Goal: Task Accomplishment & Management: Manage account settings

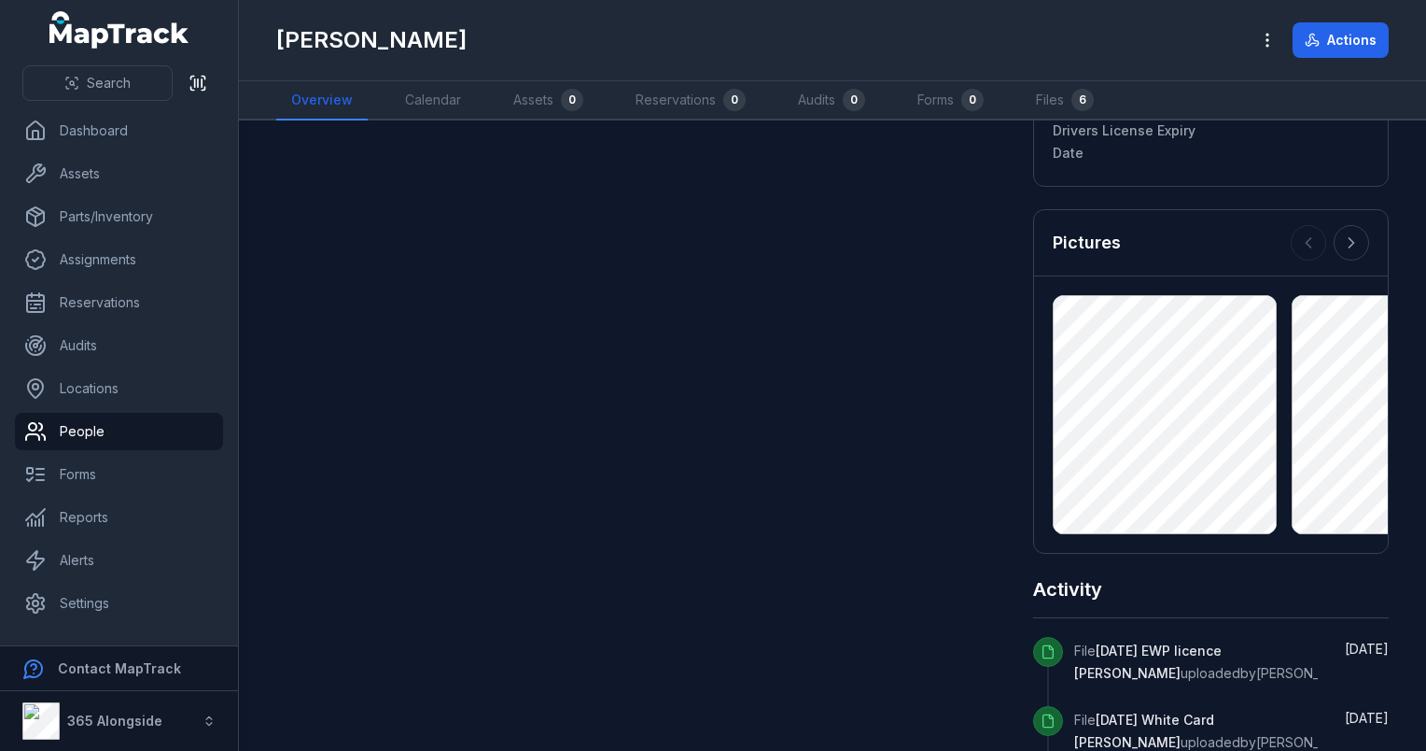
scroll to position [1016, 0]
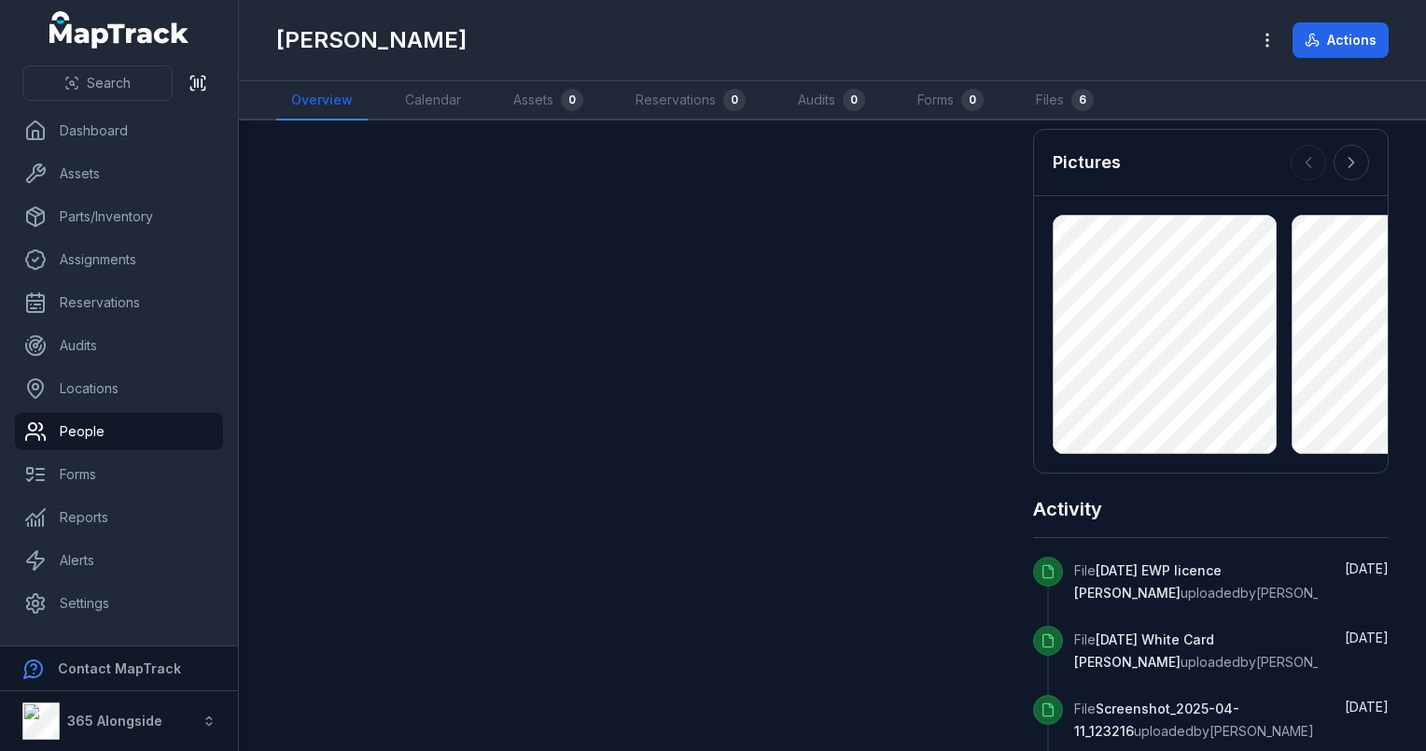
click at [708, 504] on div "Assets 0 No assigned assets Assigned assets for this person will appear here No…" at bounding box center [832, 106] width 1113 height 1959
click at [708, 156] on icon at bounding box center [1351, 162] width 19 height 19
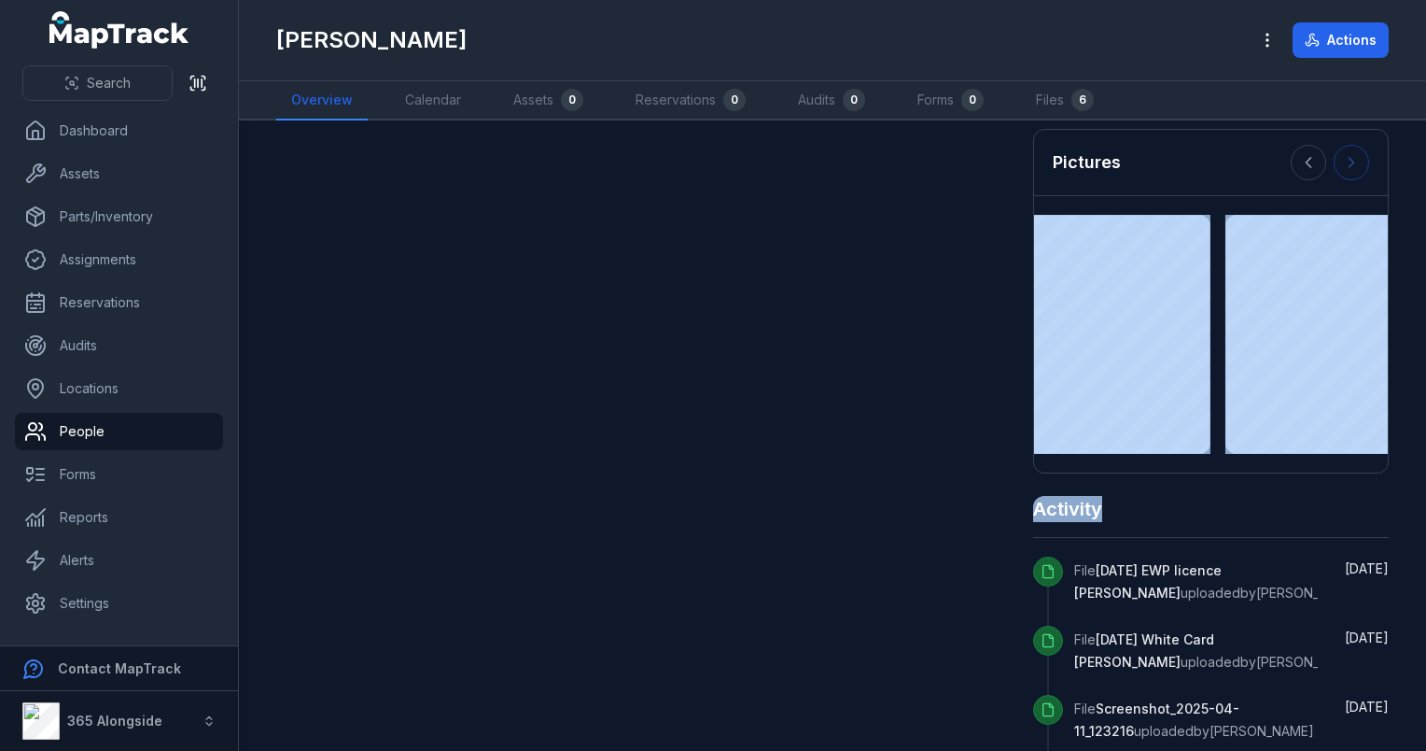
click at [708, 156] on div at bounding box center [1330, 162] width 78 height 35
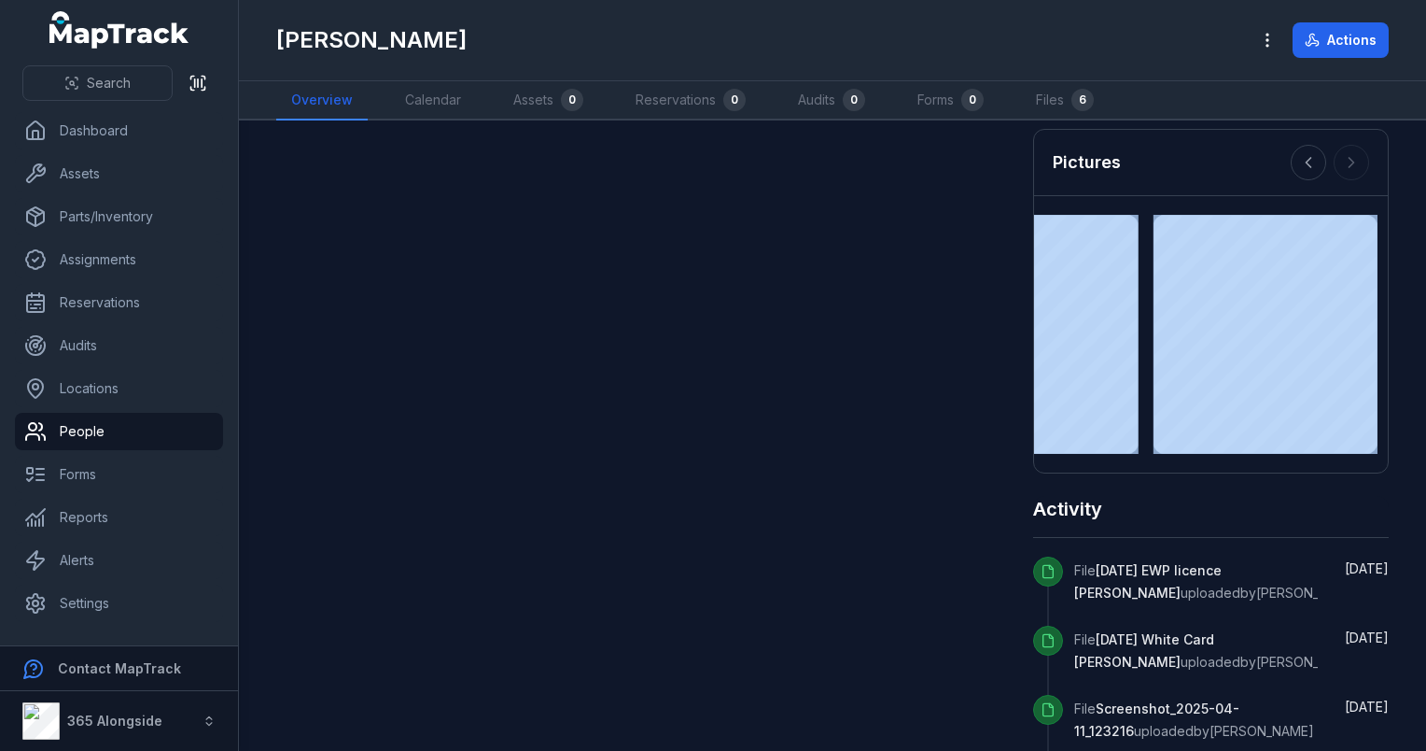
click at [708, 156] on div at bounding box center [1330, 162] width 78 height 35
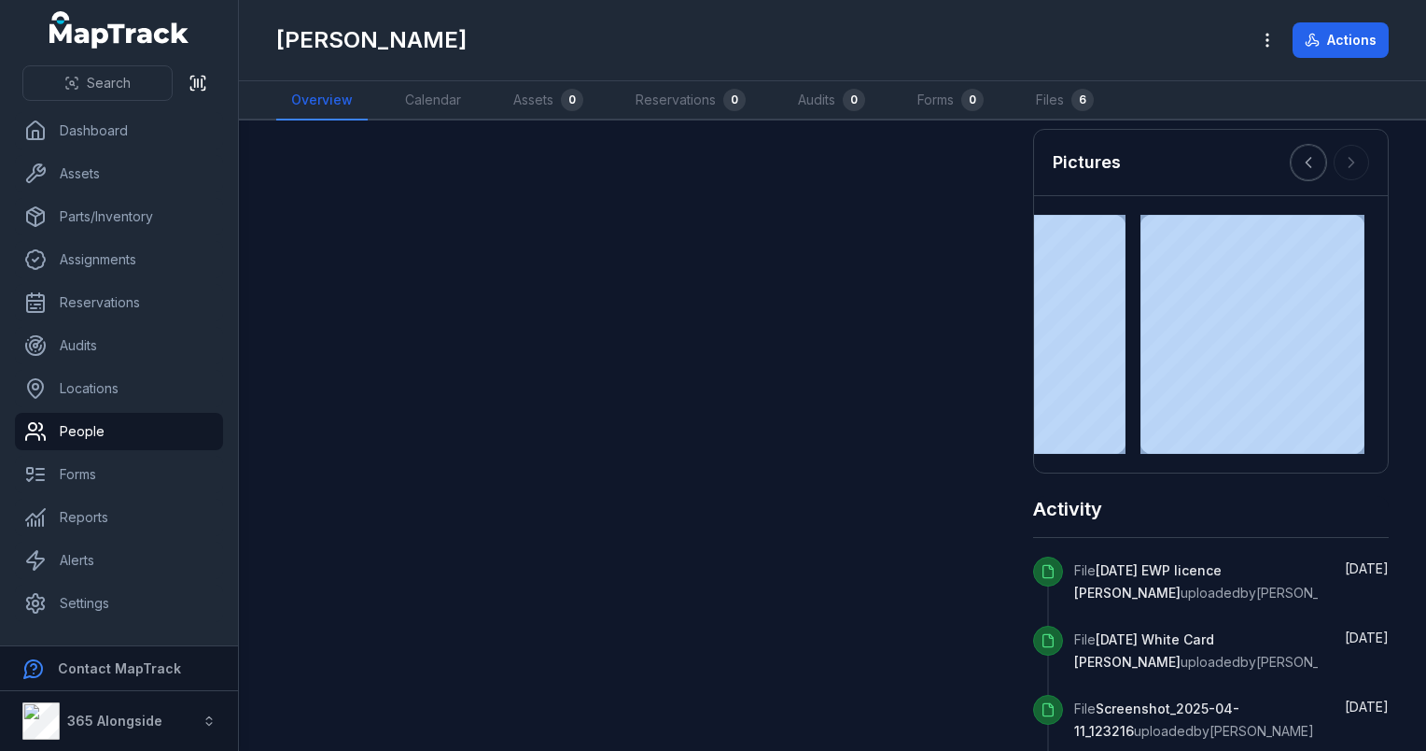
drag, startPoint x: 1342, startPoint y: 156, endPoint x: 1298, endPoint y: 164, distance: 44.7
click at [708, 164] on icon at bounding box center [1308, 162] width 19 height 19
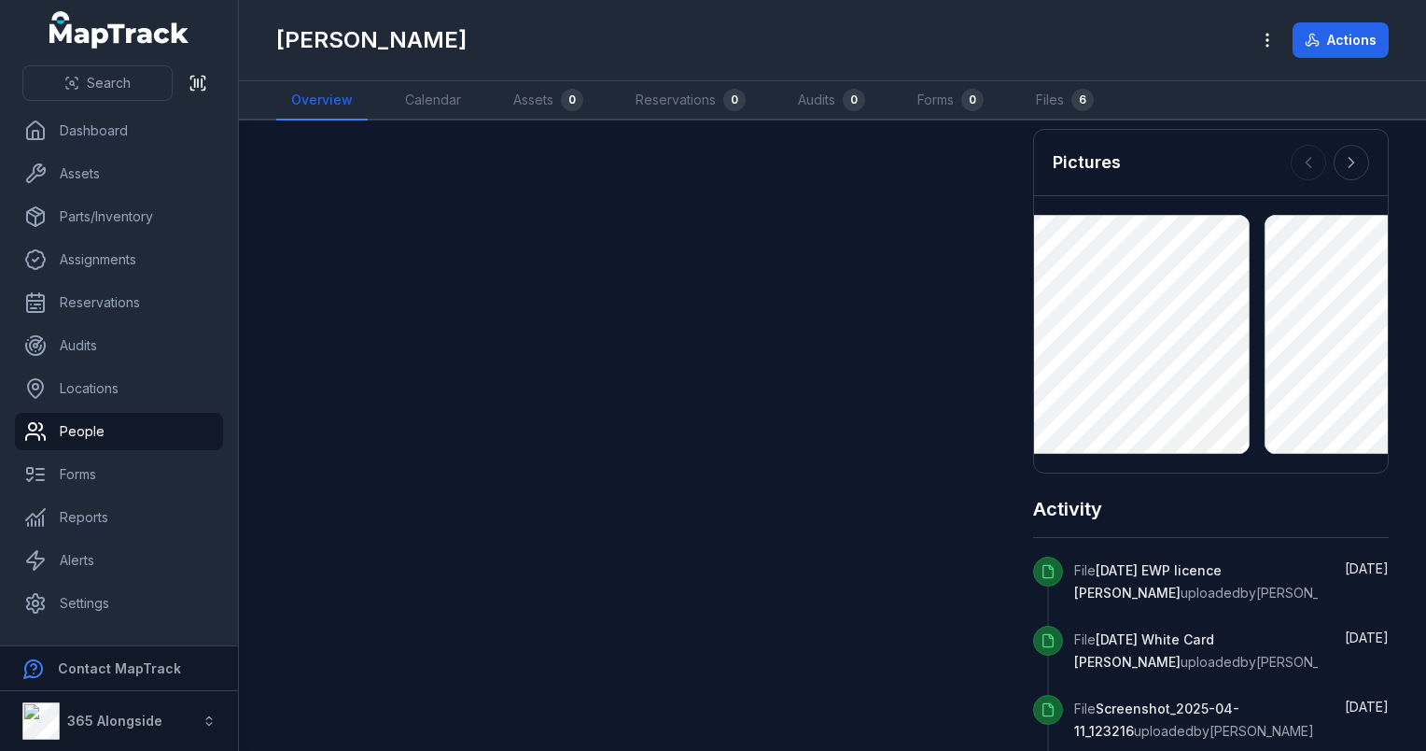
click at [708, 164] on div at bounding box center [1330, 162] width 78 height 35
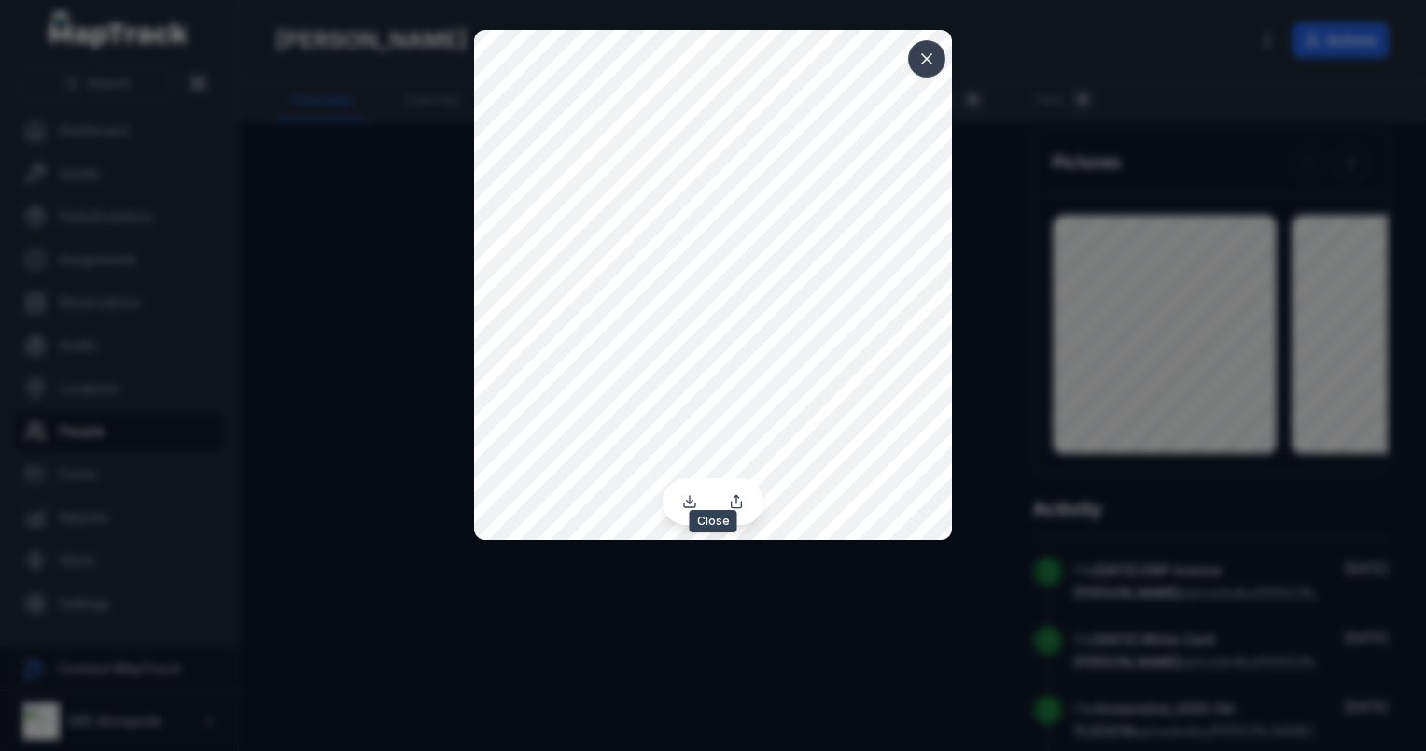
click at [708, 56] on icon at bounding box center [927, 58] width 19 height 19
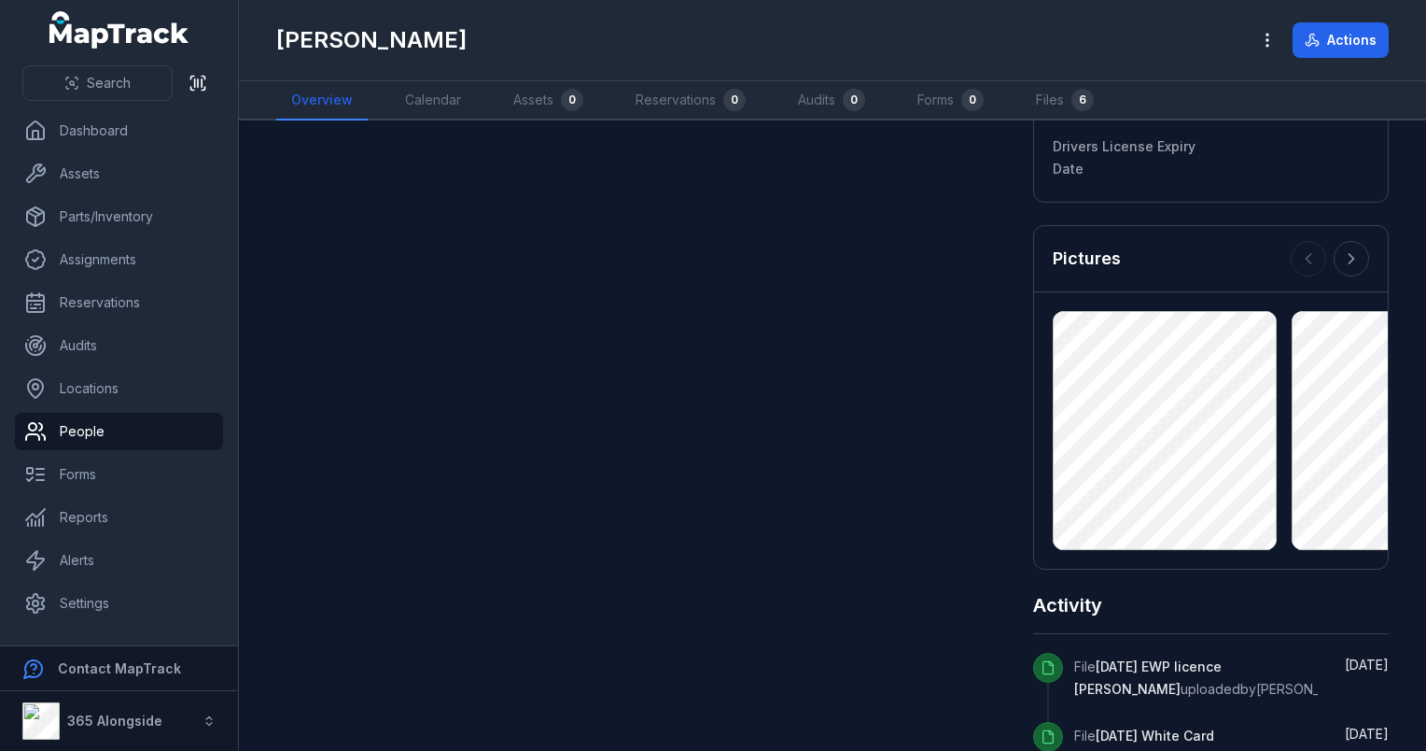
scroll to position [919, 0]
click at [708, 259] on h3 "Pictures" at bounding box center [1087, 259] width 68 height 26
click at [708, 99] on div "6" at bounding box center [1083, 100] width 22 height 22
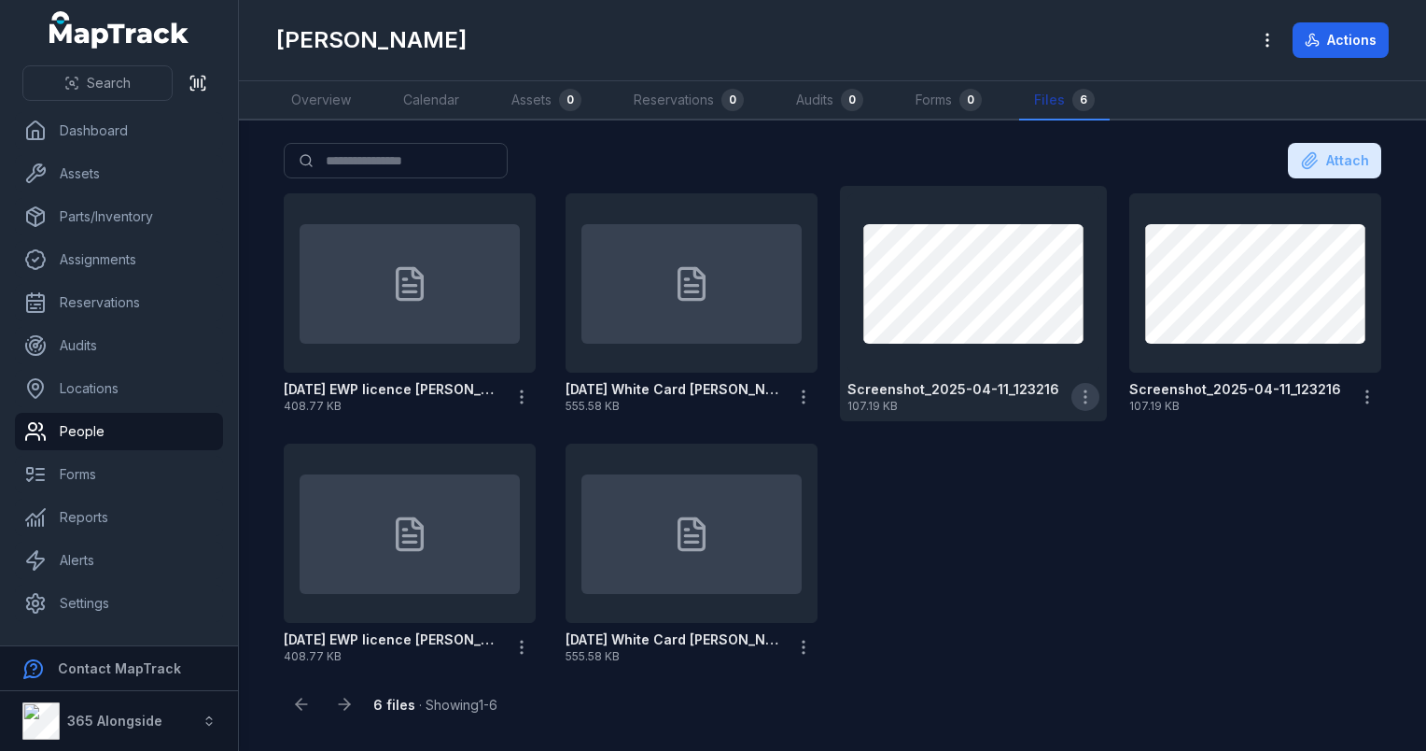
click at [708, 396] on icon "button" at bounding box center [1085, 396] width 19 height 19
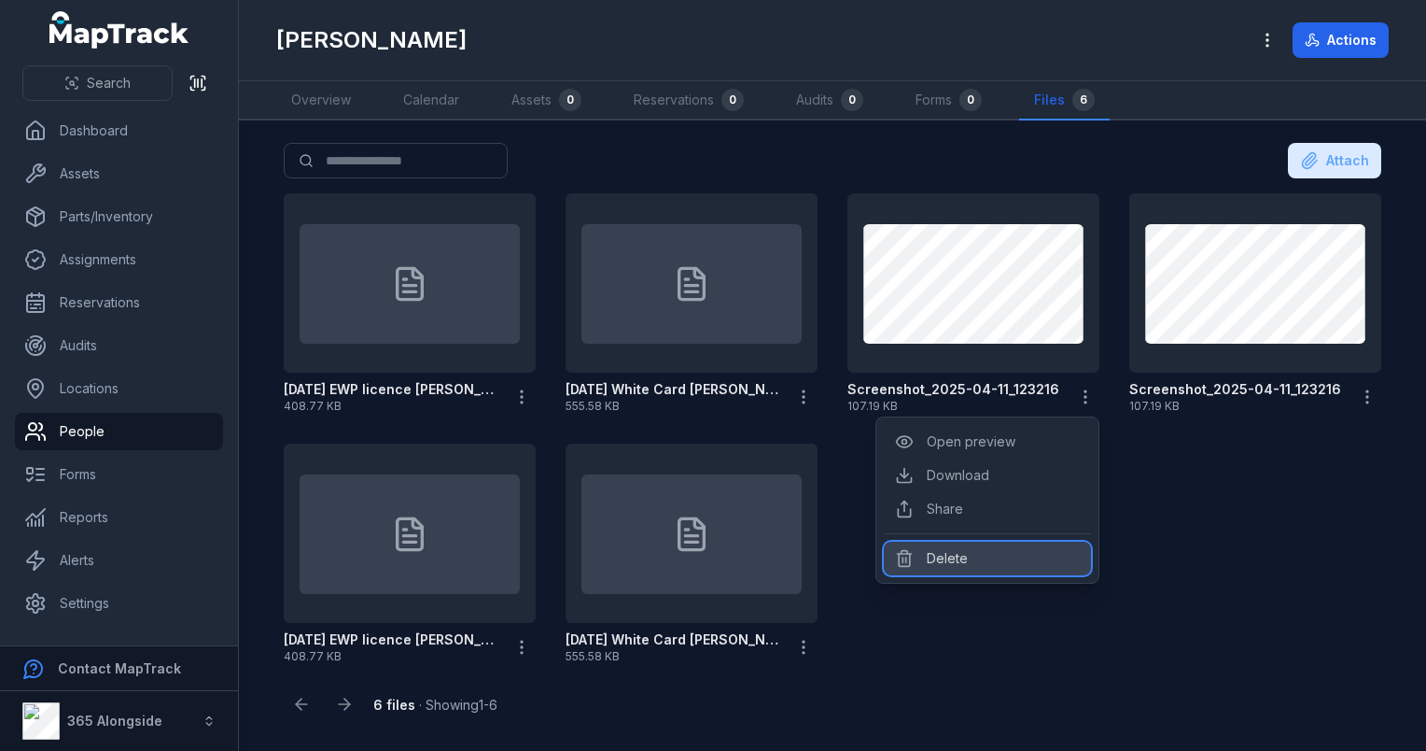
click at [708, 557] on div "Delete" at bounding box center [987, 558] width 207 height 34
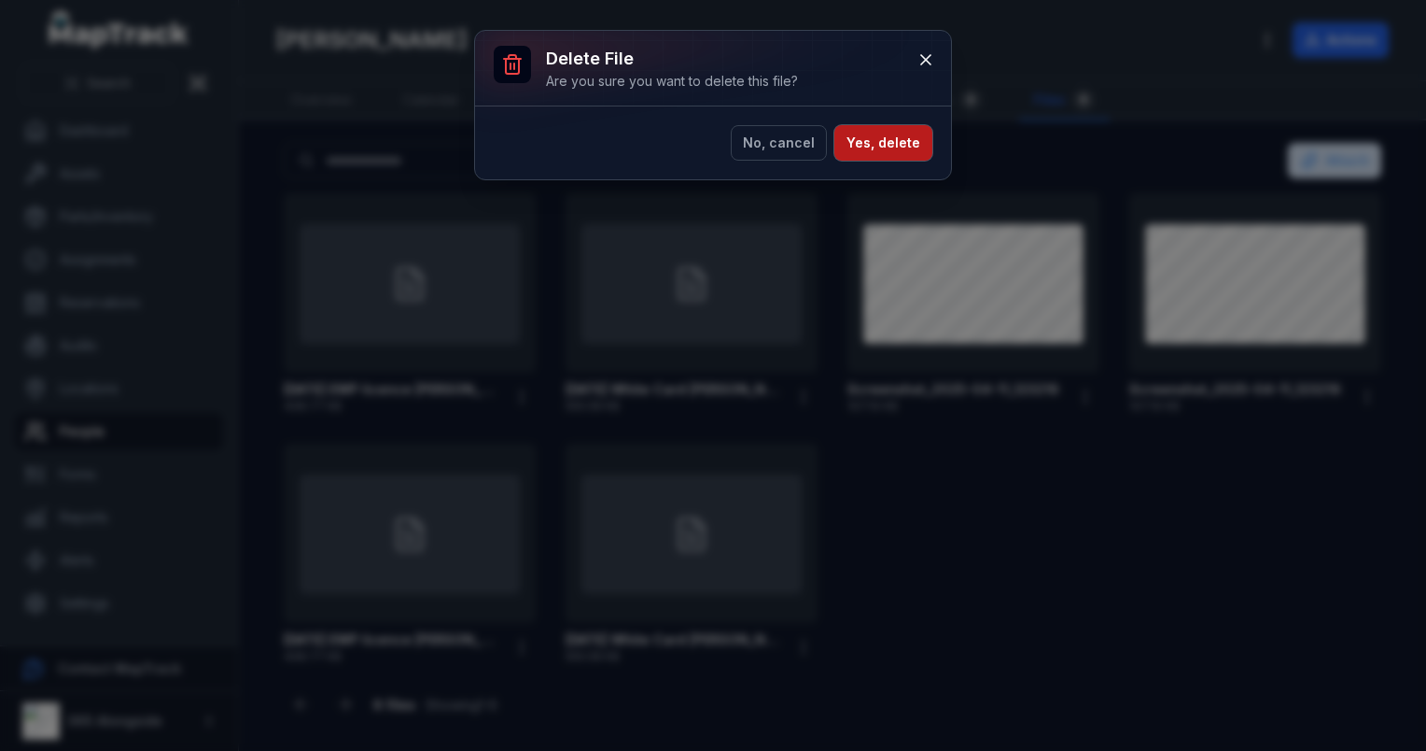
click at [708, 150] on button "Yes, delete" at bounding box center [884, 142] width 98 height 35
